Goal: Task Accomplishment & Management: Manage account settings

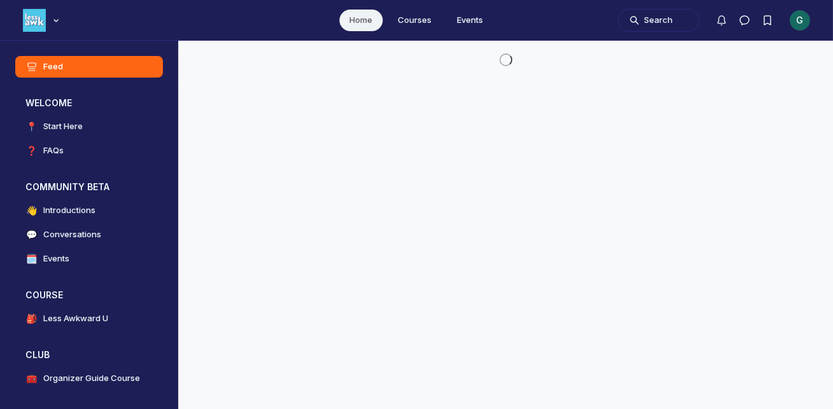
scroll to position [3272, 2439]
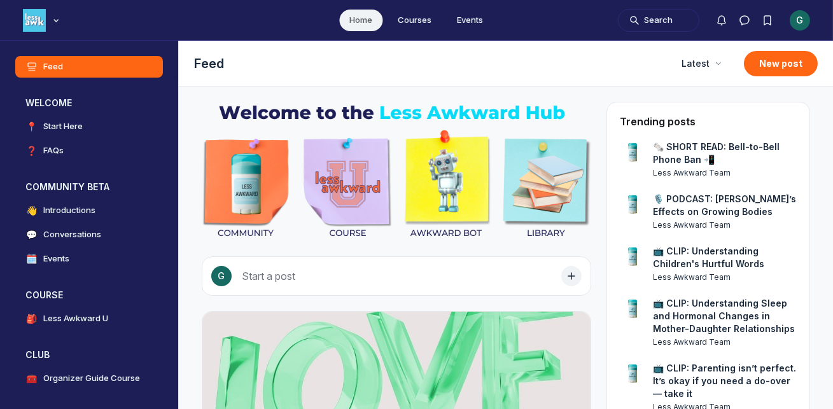
click at [809, 22] on div "G" at bounding box center [800, 20] width 20 height 20
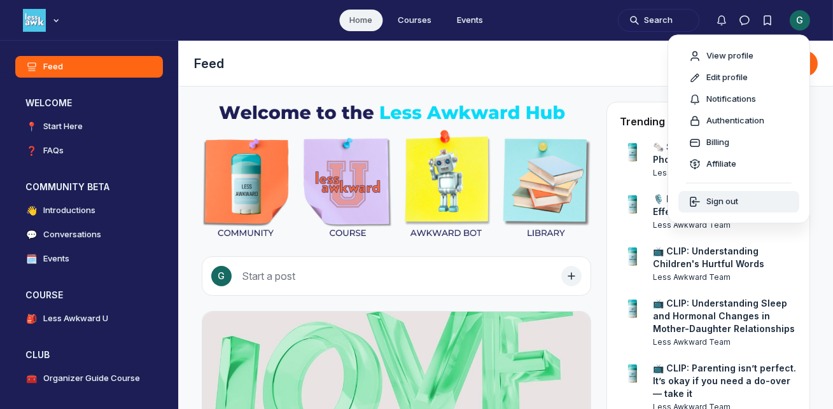
click at [715, 204] on span "Sign out" at bounding box center [723, 202] width 32 height 13
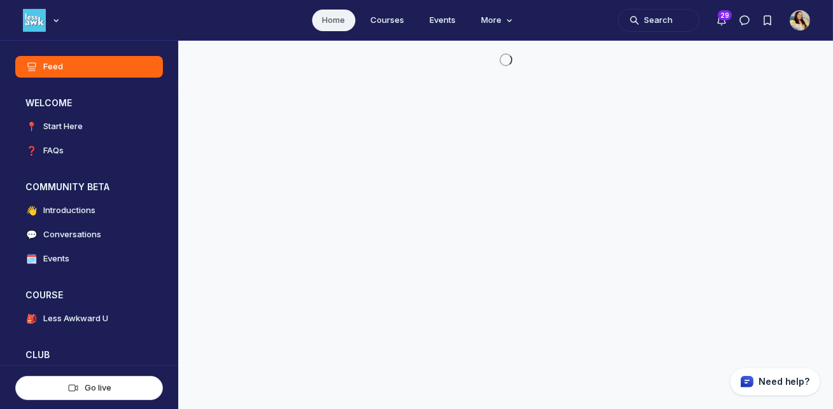
scroll to position [3072, 2439]
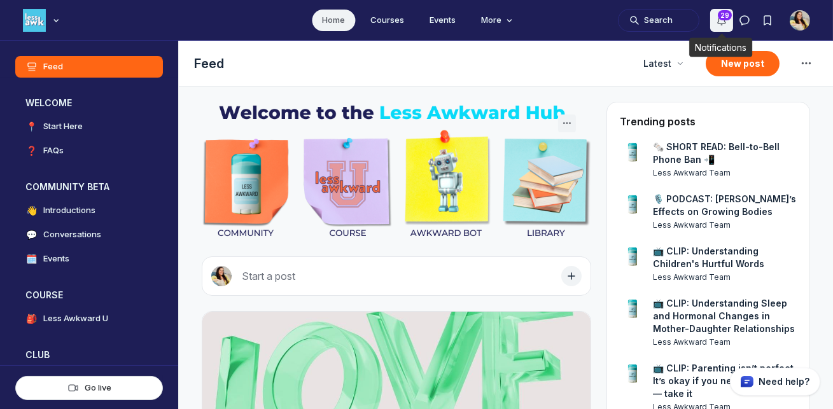
click at [723, 24] on icon "Notifications" at bounding box center [722, 20] width 13 height 13
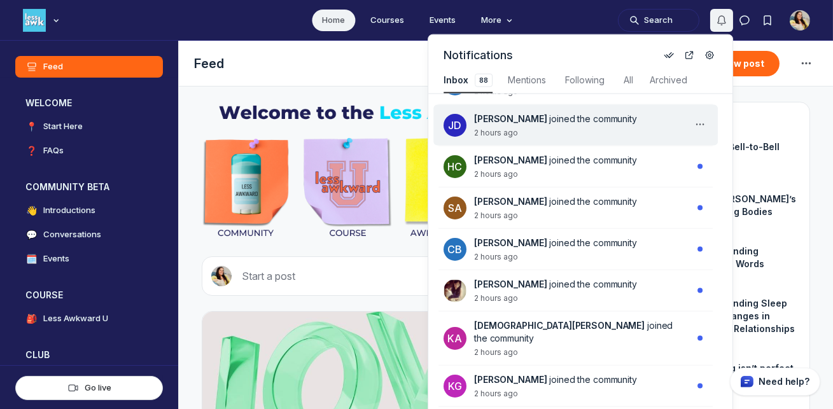
scroll to position [397, 0]
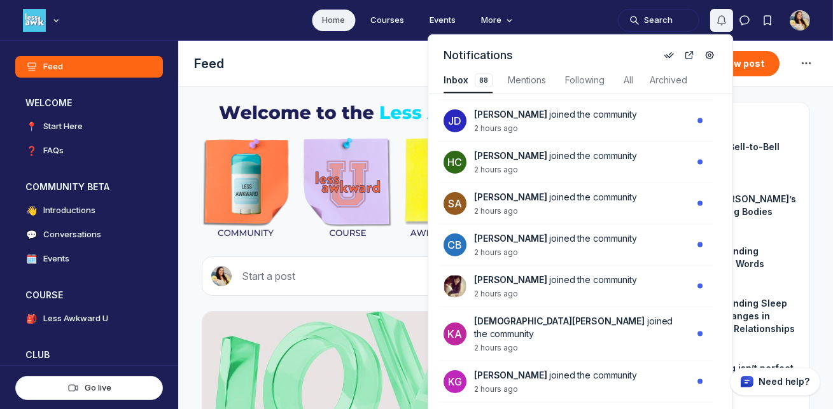
click at [265, 48] on div "Feed Feed Latest New post" at bounding box center [506, 64] width 655 height 46
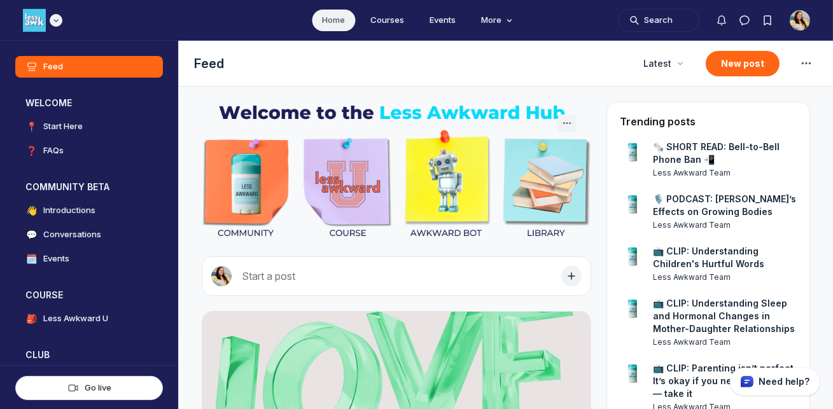
click at [55, 26] on div "Main navigation bar" at bounding box center [42, 20] width 39 height 23
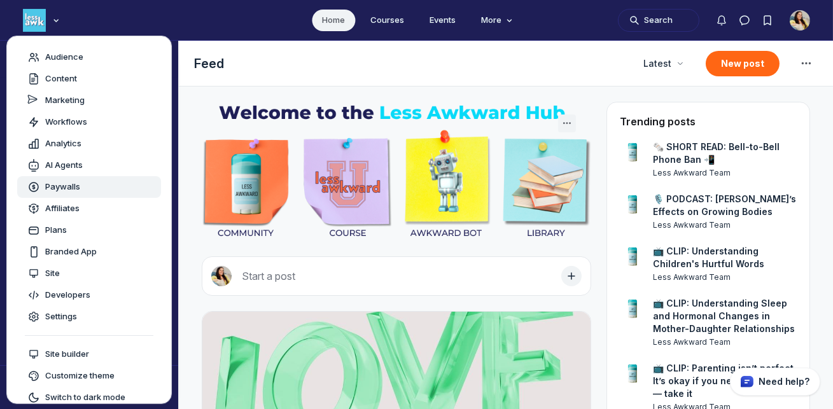
click at [62, 183] on span "Paywalls" at bounding box center [62, 187] width 35 height 13
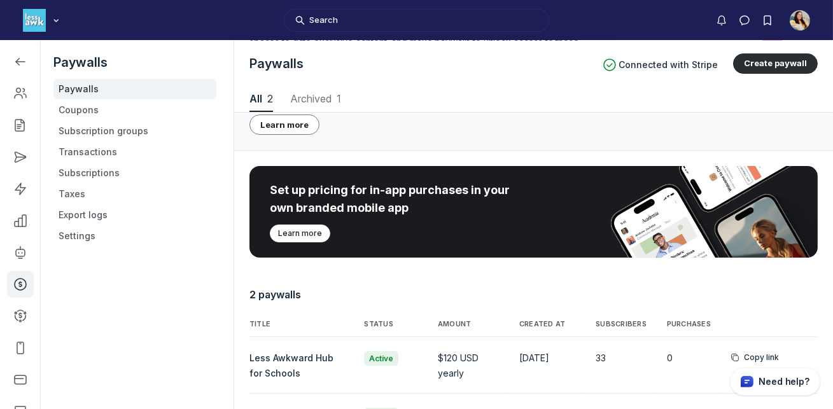
scroll to position [274, 0]
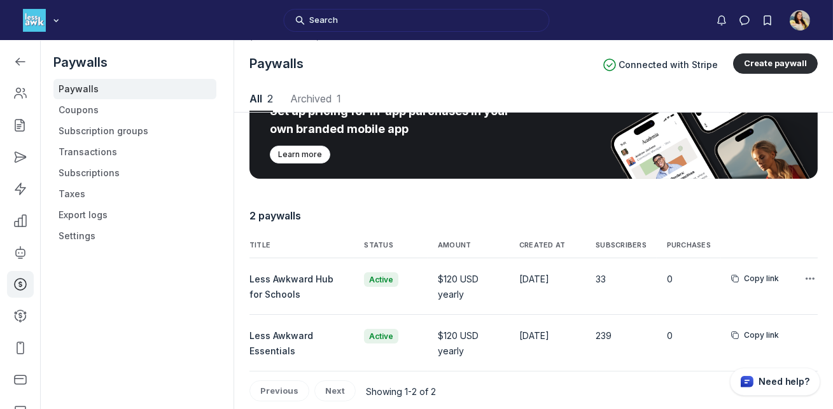
click at [299, 274] on span "Less Awkward Hub for Schools" at bounding box center [292, 287] width 84 height 26
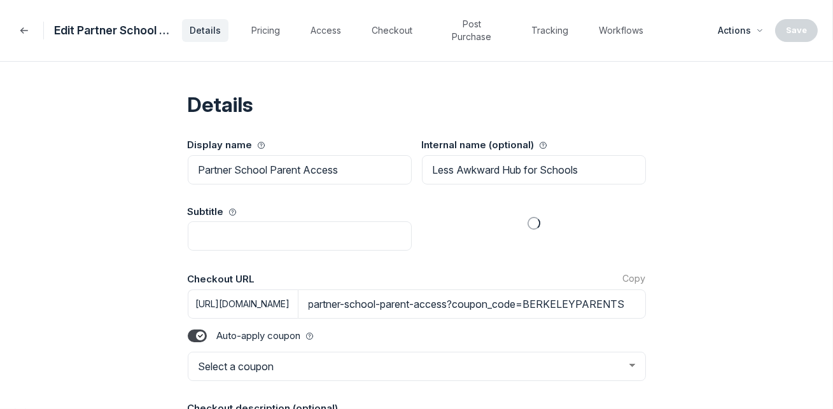
select select "BERKELEYPARENTS"
select select "1"
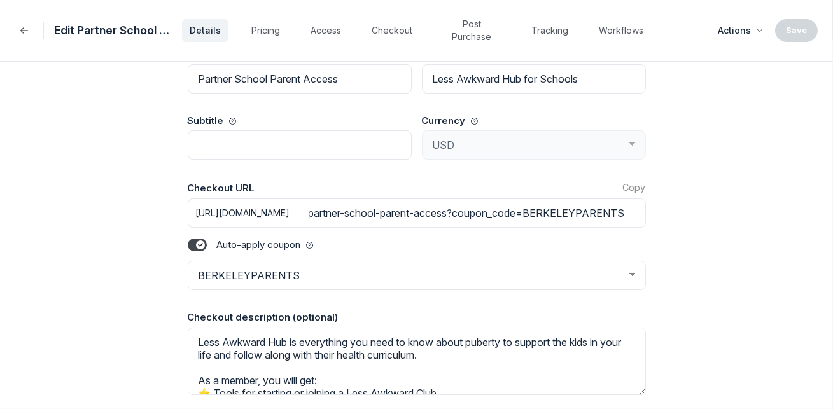
scroll to position [94, 0]
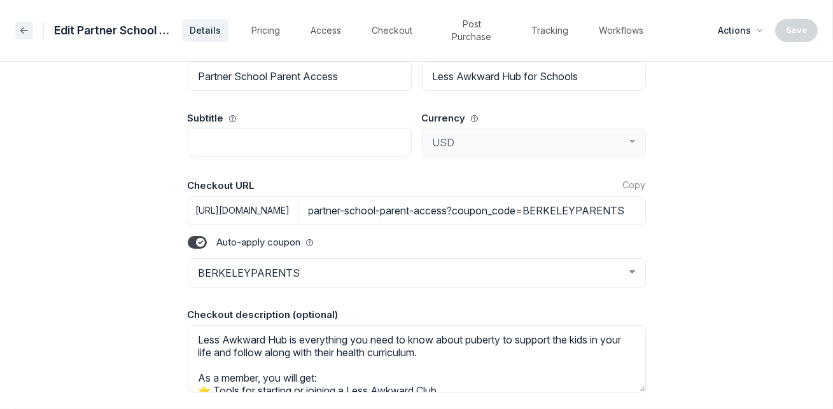
click at [20, 37] on button "Back" at bounding box center [24, 31] width 18 height 18
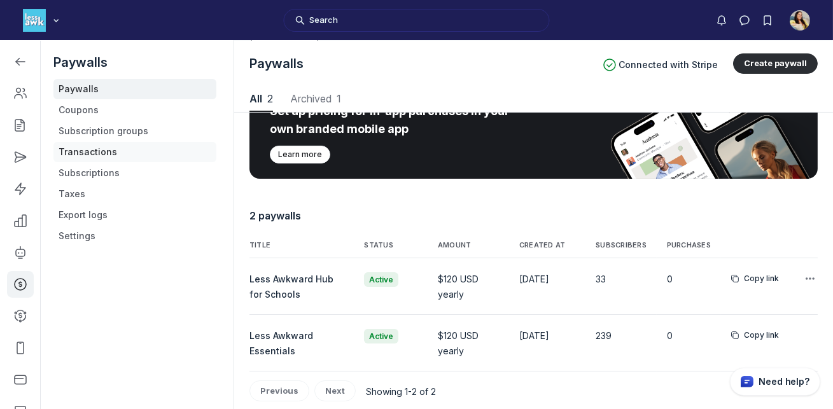
click at [108, 160] on link "Transactions" at bounding box center [134, 152] width 163 height 20
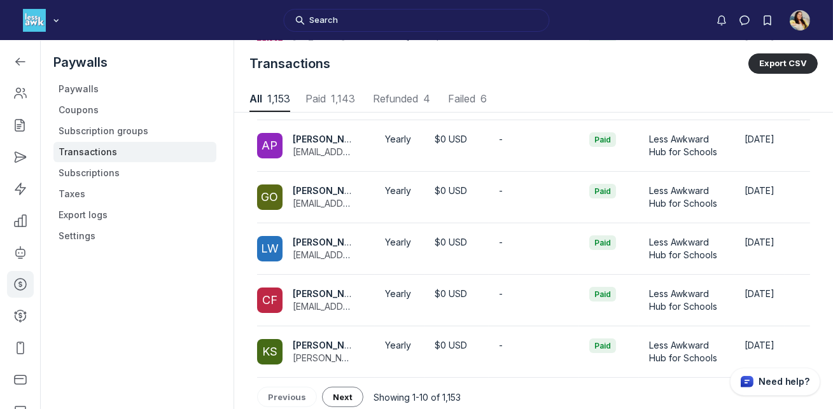
scroll to position [372, 0]
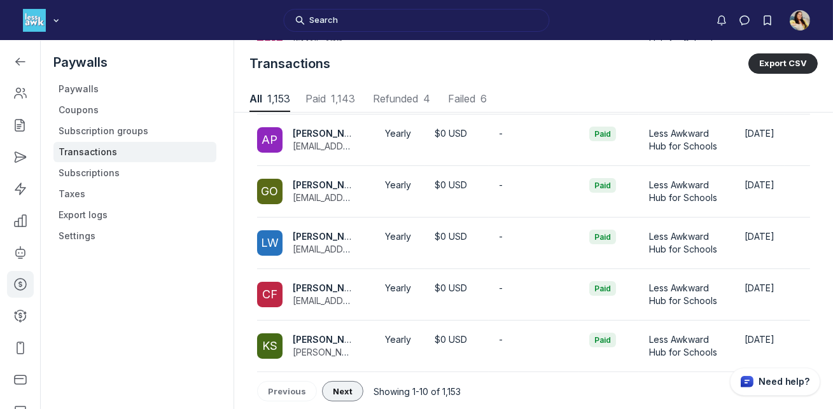
click at [344, 388] on span "Next" at bounding box center [343, 392] width 20 height 10
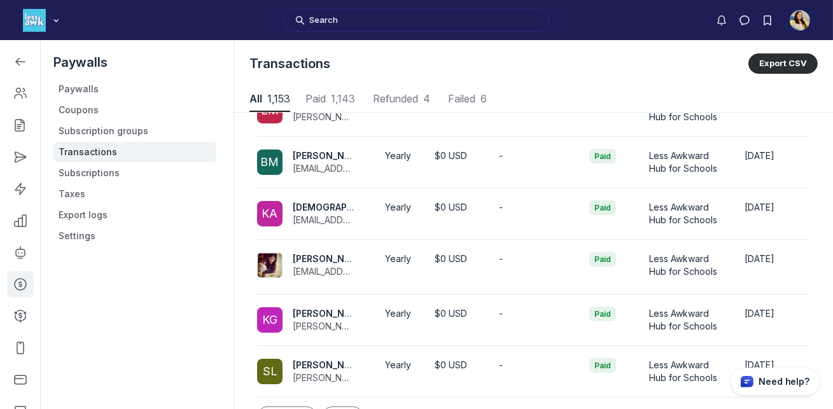
scroll to position [375, 0]
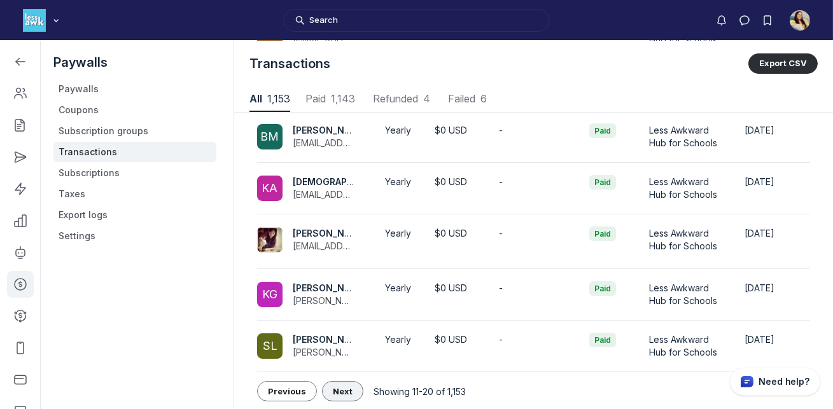
click at [345, 387] on span "Next" at bounding box center [343, 392] width 20 height 10
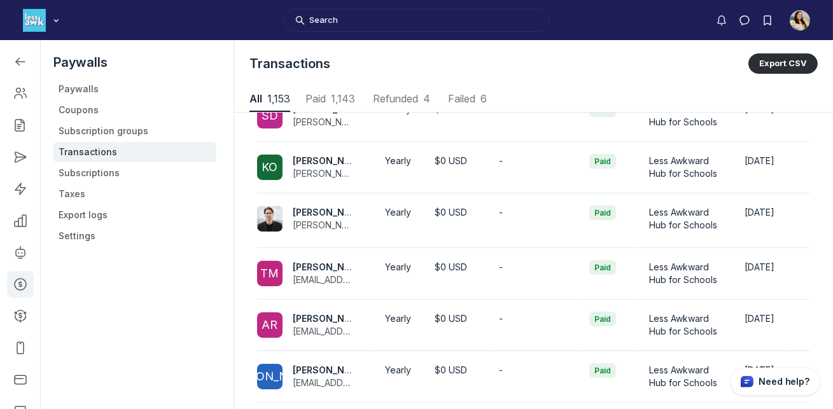
scroll to position [378, 0]
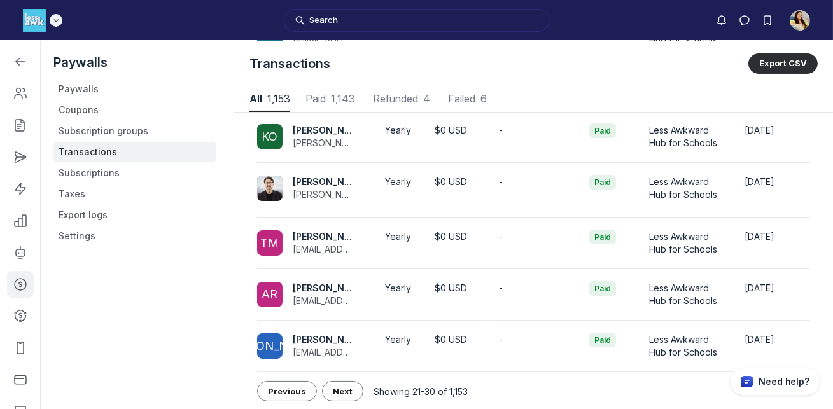
click at [54, 23] on icon "Main navigation bar" at bounding box center [56, 21] width 13 height 8
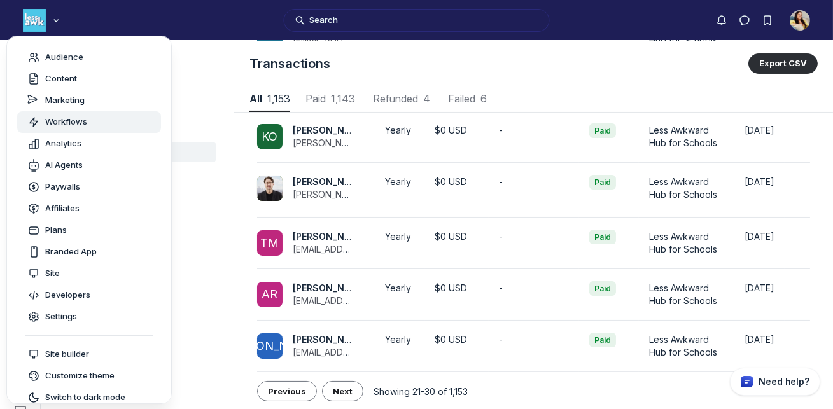
click at [54, 118] on span "Workflows" at bounding box center [66, 122] width 42 height 13
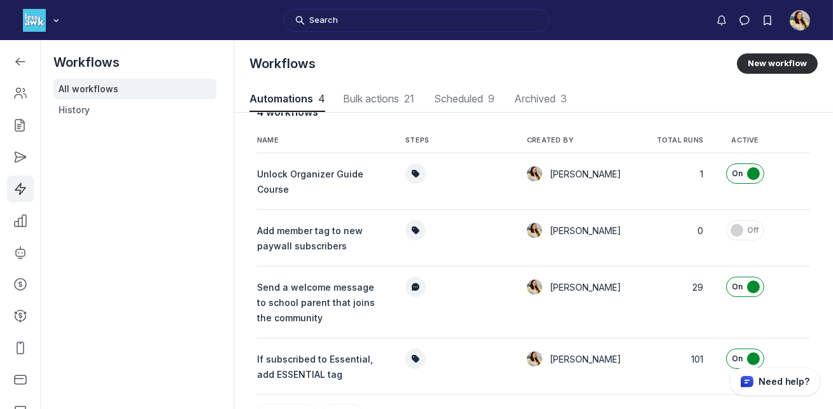
scroll to position [24, 0]
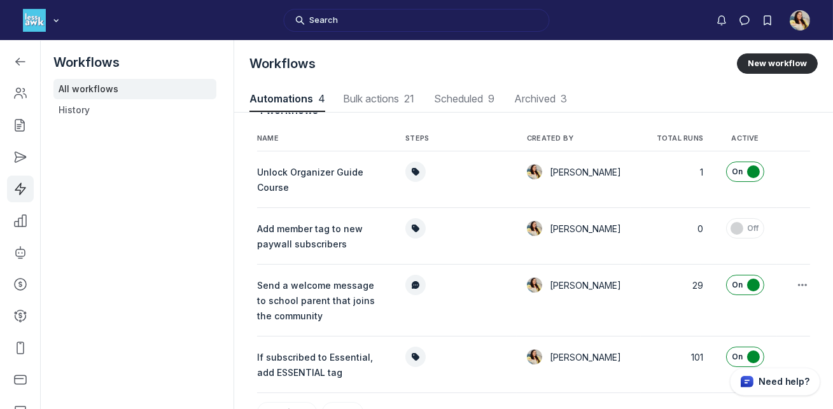
click at [332, 287] on span "Send a welcome message to school parent that joins the community" at bounding box center [316, 300] width 118 height 41
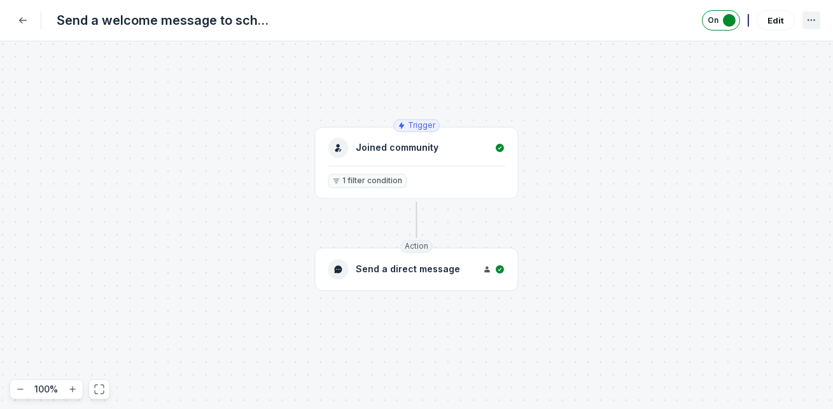
click at [809, 24] on icon "More actions" at bounding box center [811, 20] width 13 height 13
click at [756, 55] on div "History" at bounding box center [749, 56] width 101 height 13
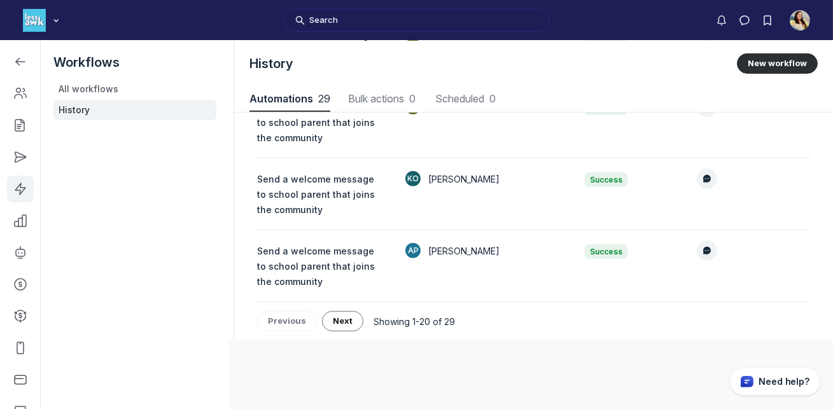
scroll to position [1344, 0]
click at [317, 271] on td "Send a welcome message to school parent that joins the community" at bounding box center [326, 267] width 138 height 72
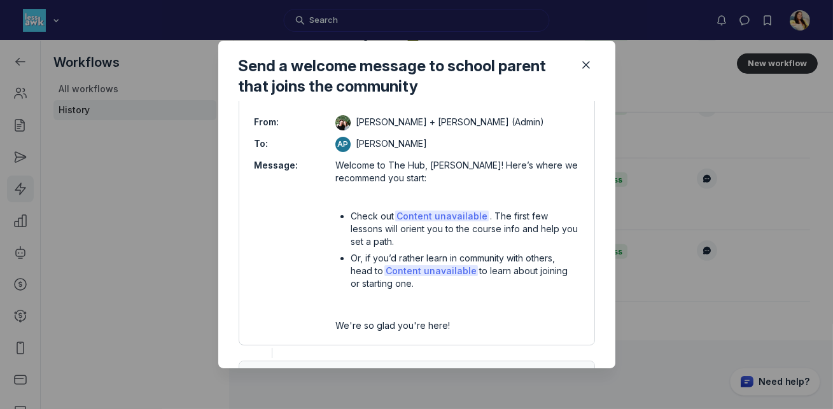
scroll to position [240, 0]
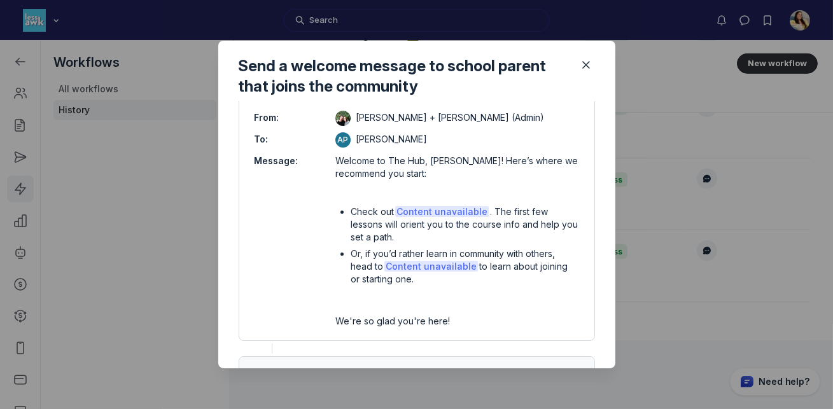
click at [408, 262] on span "Content unavailable" at bounding box center [432, 266] width 94 height 11
click at [585, 64] on icon "Close" at bounding box center [586, 65] width 13 height 13
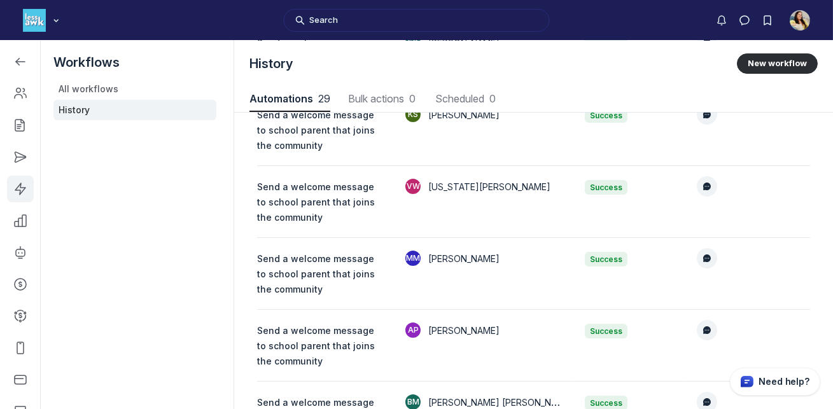
scroll to position [0, 0]
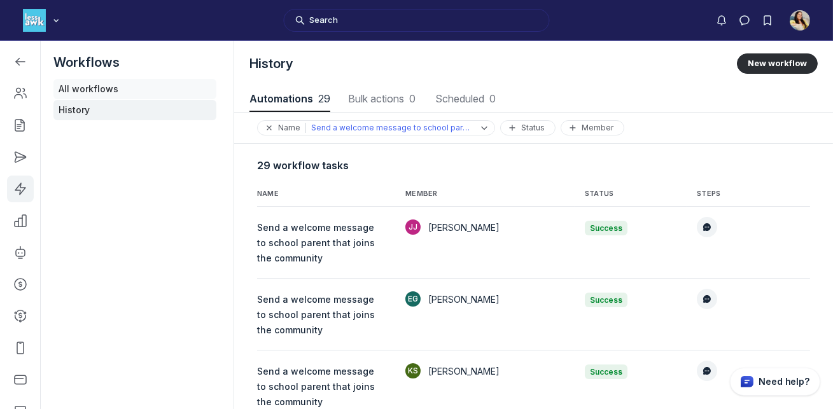
click at [166, 96] on link "All workflows" at bounding box center [134, 89] width 163 height 20
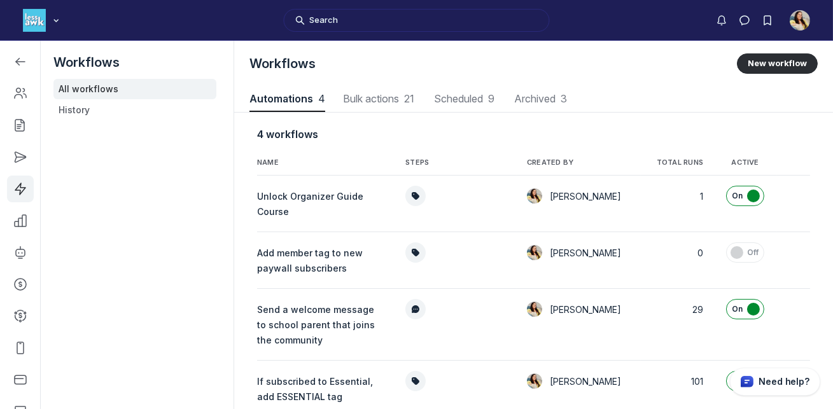
scroll to position [1723, 4195]
click at [322, 199] on span "Unlock Organizer Guide Course" at bounding box center [310, 204] width 106 height 26
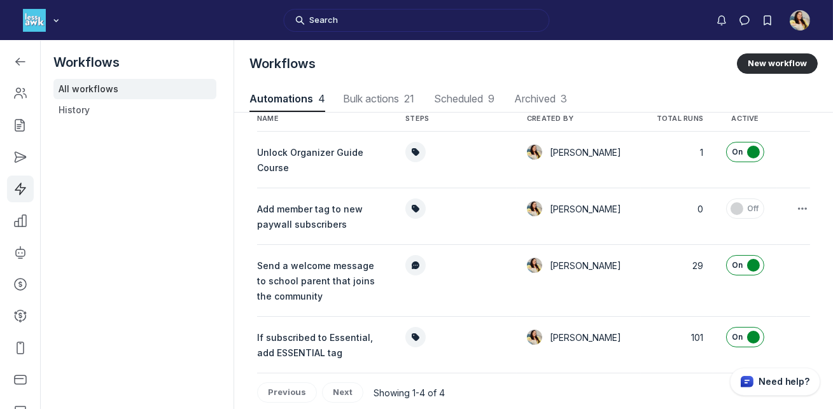
scroll to position [45, 0]
click at [316, 275] on span "Send a welcome message to school parent that joins the community" at bounding box center [316, 279] width 118 height 41
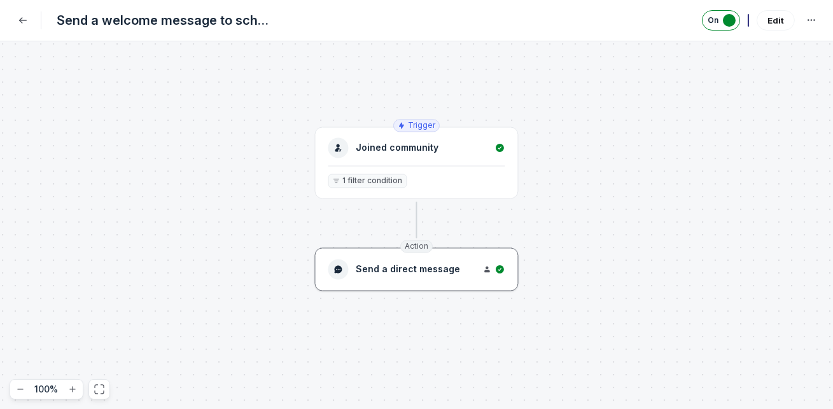
click at [399, 266] on span "Send a direct message" at bounding box center [409, 270] width 104 height 13
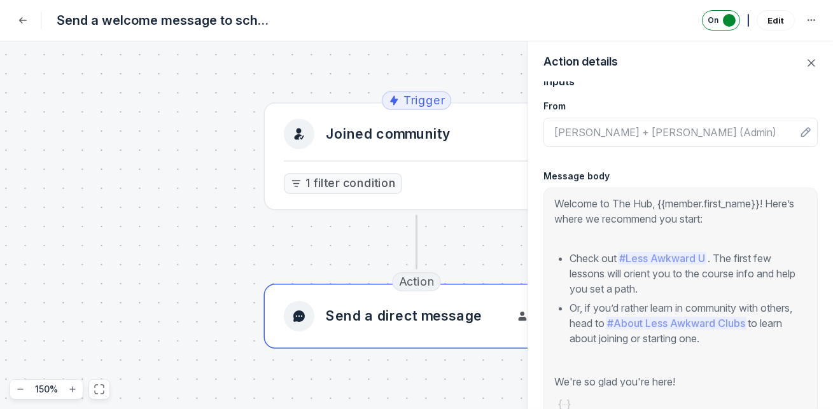
scroll to position [234, 0]
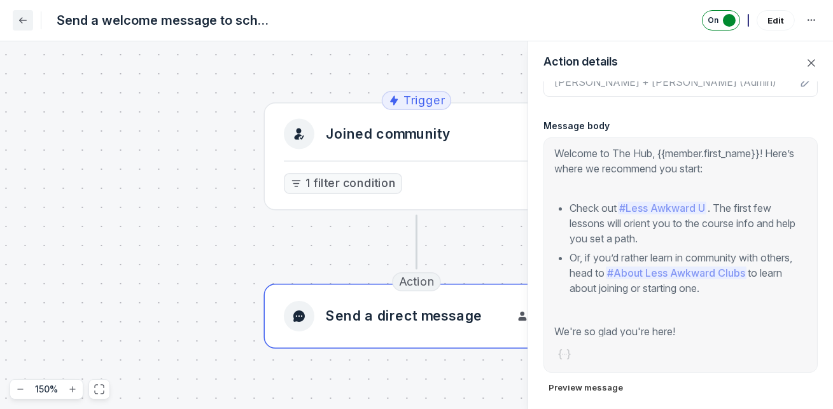
click at [25, 24] on icon "Back" at bounding box center [23, 20] width 13 height 13
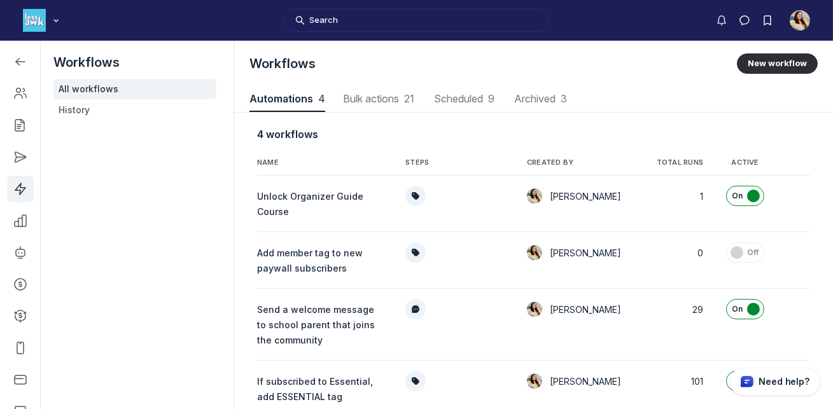
scroll to position [1723, 4195]
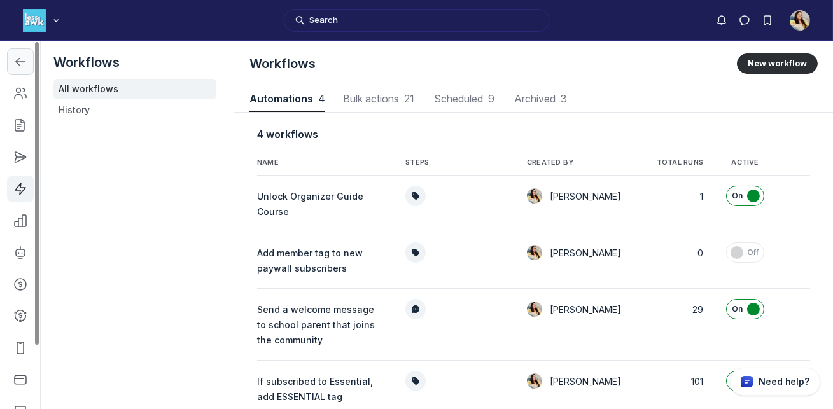
click at [25, 67] on link "Left Sidebar" at bounding box center [20, 61] width 27 height 27
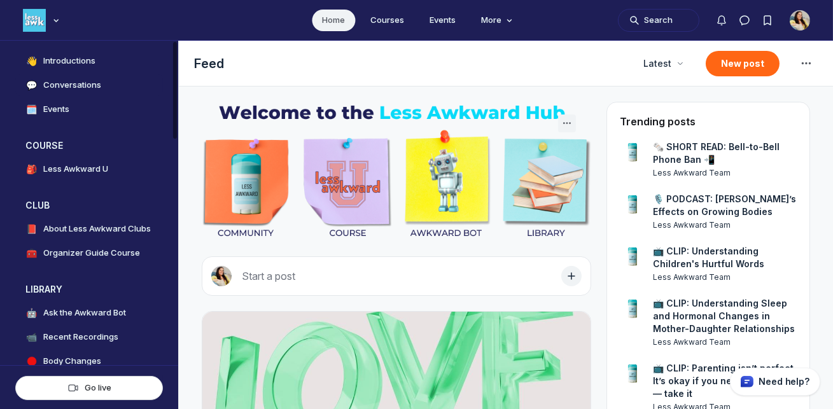
scroll to position [171, 0]
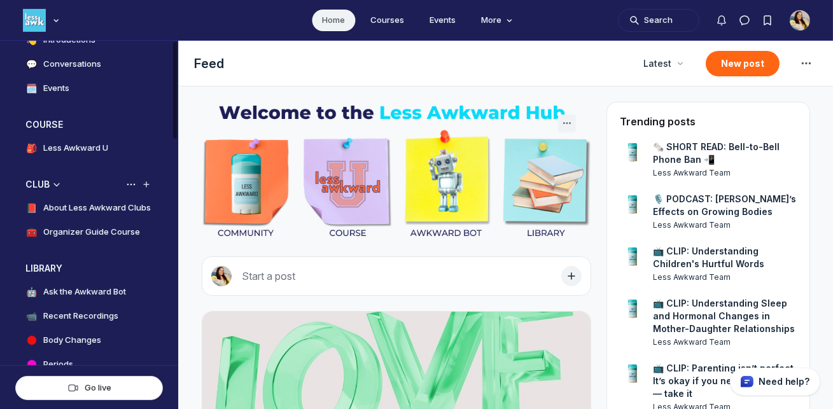
click at [71, 204] on h4 "About Less Awkward Clubs" at bounding box center [97, 208] width 108 height 13
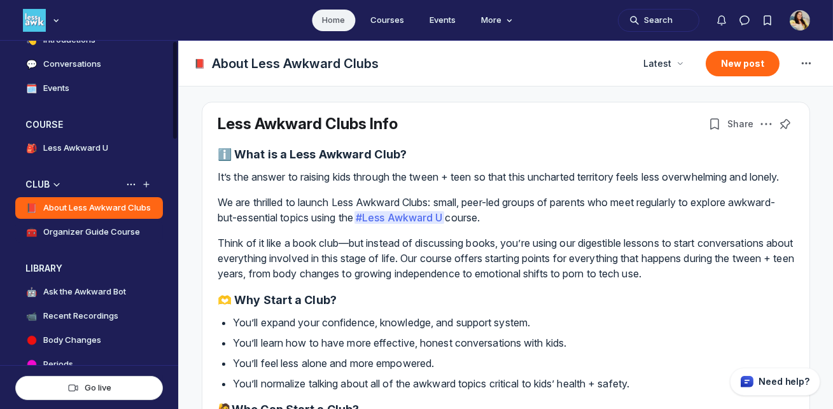
click at [76, 232] on h4 "Organizer Guide Course" at bounding box center [91, 232] width 97 height 13
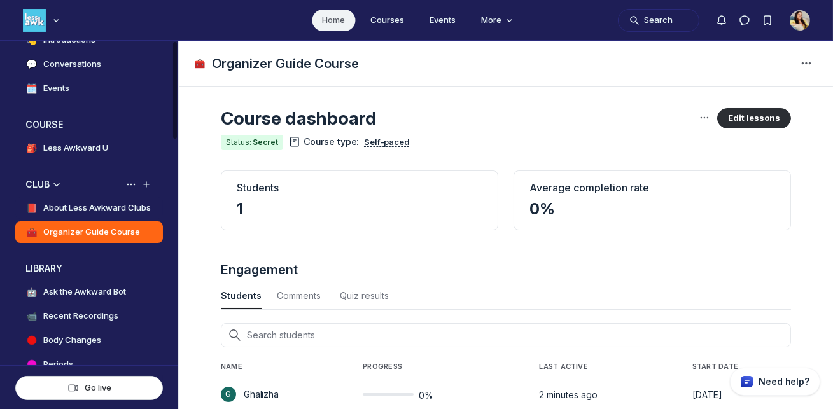
click at [115, 209] on h4 "About Less Awkward Clubs" at bounding box center [97, 208] width 108 height 13
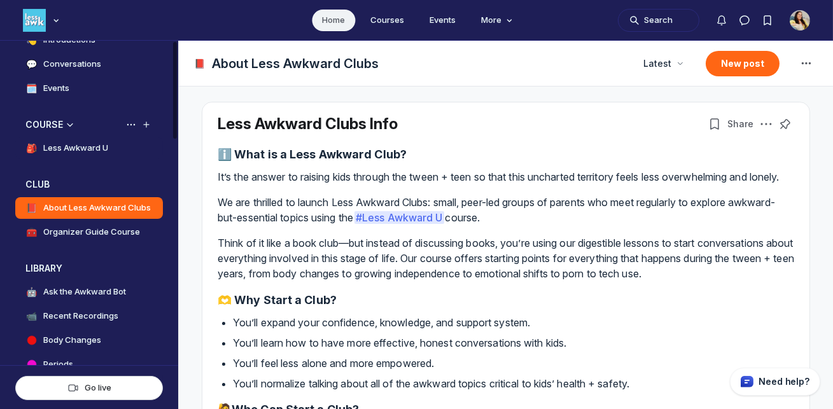
click at [105, 144] on h4 "Less Awkward U" at bounding box center [75, 148] width 65 height 13
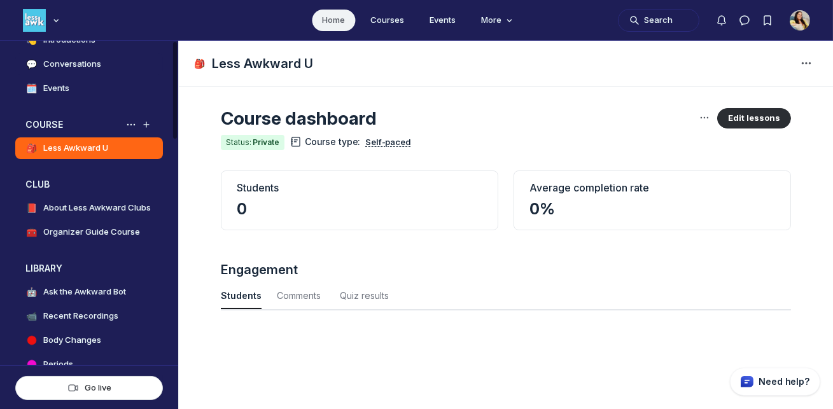
scroll to position [1723, 4204]
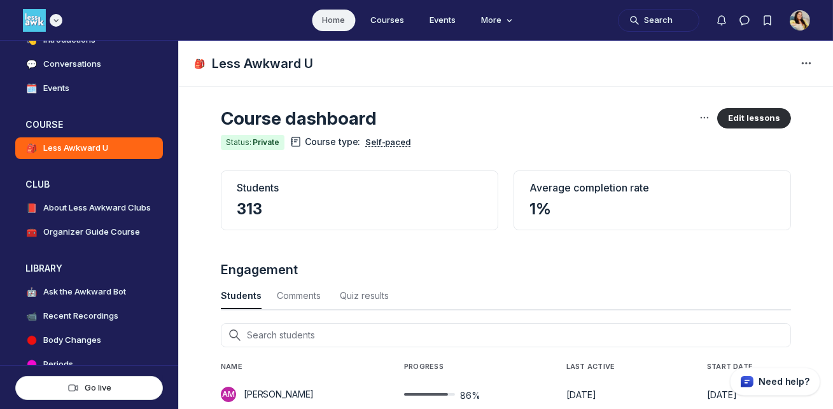
click at [57, 22] on icon "Main navigation bar" at bounding box center [56, 21] width 13 height 8
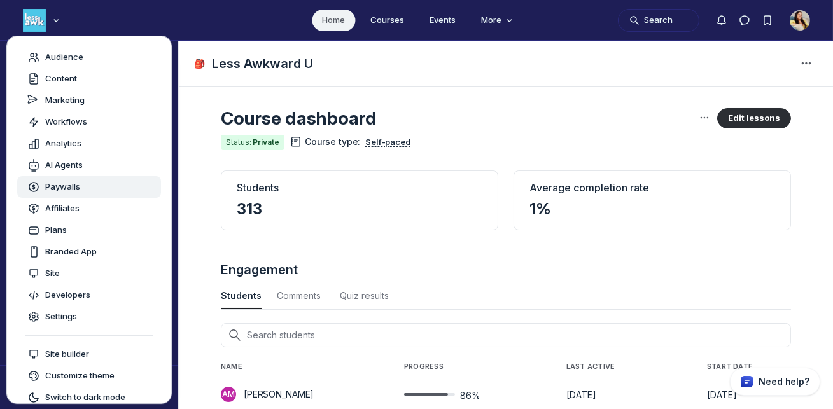
click at [83, 185] on div "Paywalls" at bounding box center [89, 187] width 124 height 13
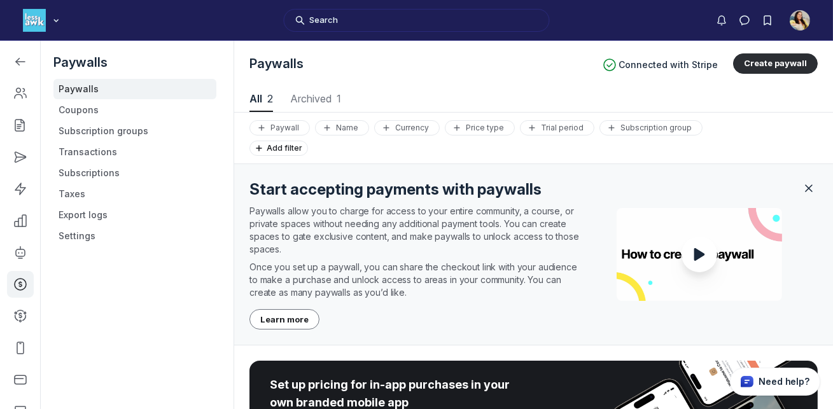
scroll to position [274, 0]
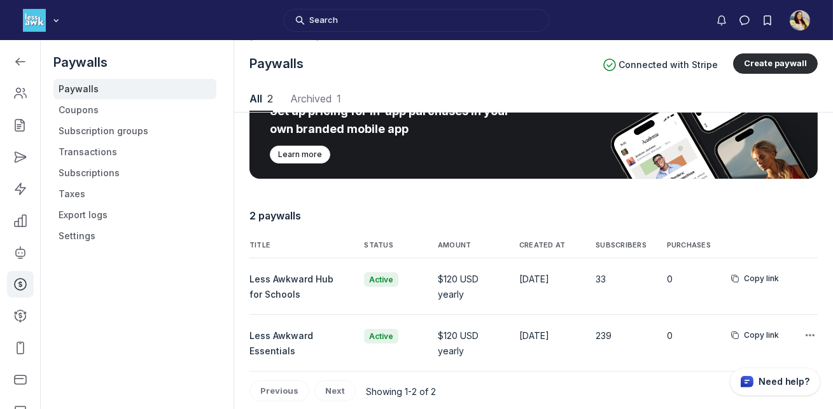
click at [606, 335] on link "239" at bounding box center [604, 335] width 16 height 11
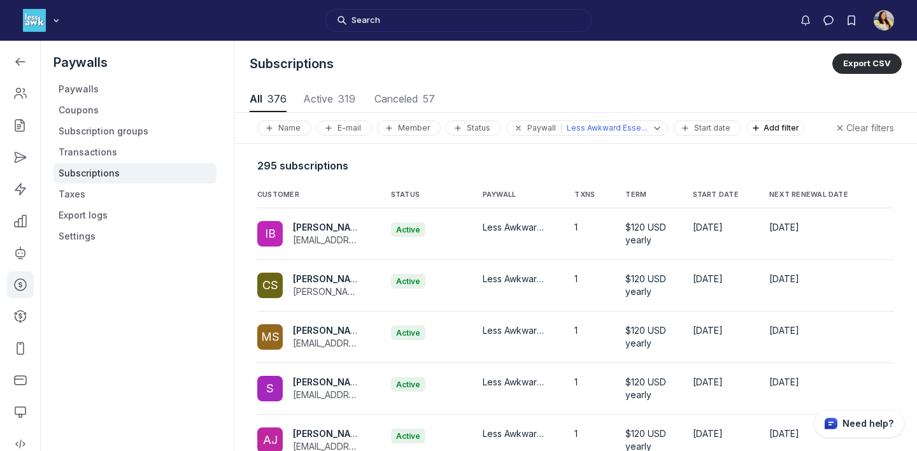
scroll to position [1724, 4571]
